Goal: Information Seeking & Learning: Learn about a topic

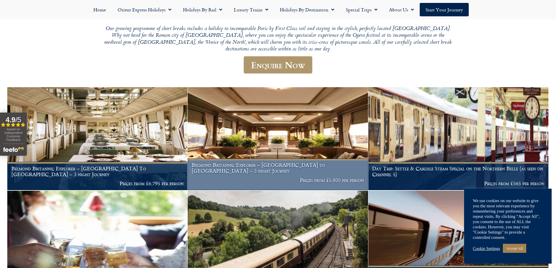
scroll to position [78, 0]
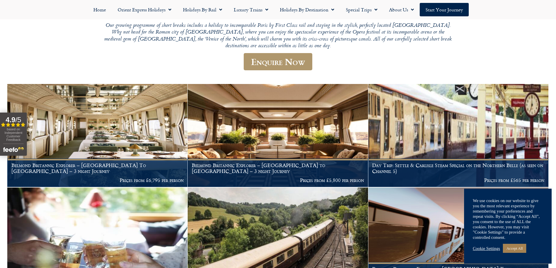
click at [496, 247] on link "Cookie Settings" at bounding box center [486, 248] width 27 height 5
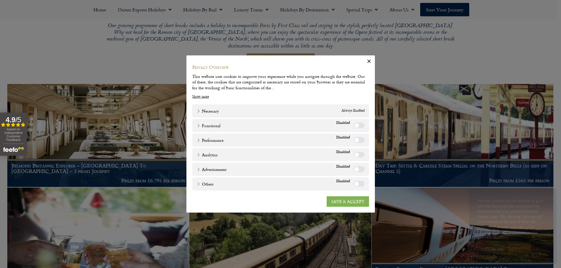
click at [339, 203] on link "SAVE & ACCEPT" at bounding box center [347, 202] width 42 height 11
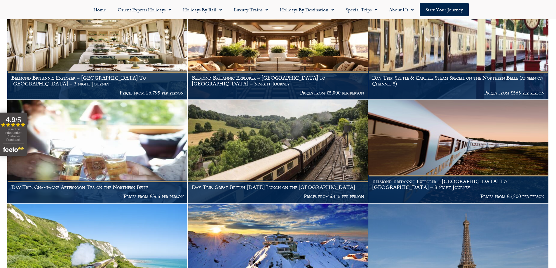
scroll to position [164, 0]
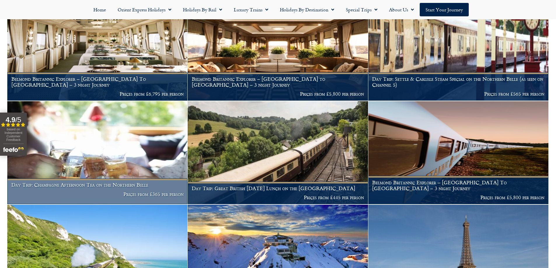
click at [125, 149] on img at bounding box center [97, 152] width 180 height 103
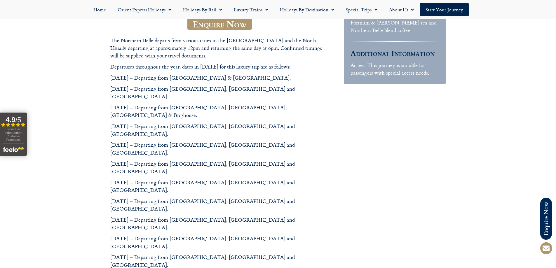
scroll to position [166, 0]
